Goal: Transaction & Acquisition: Obtain resource

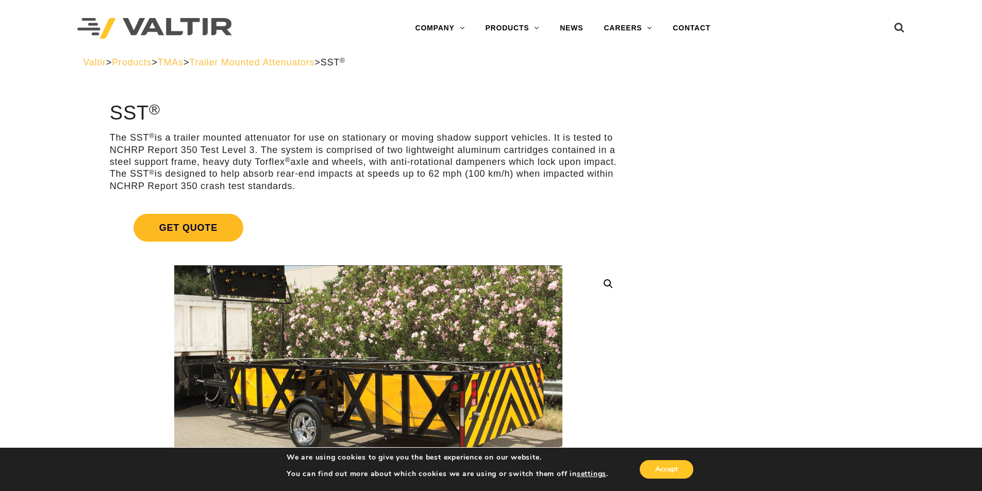
click at [204, 231] on span "Get Quote" at bounding box center [188, 228] width 110 height 28
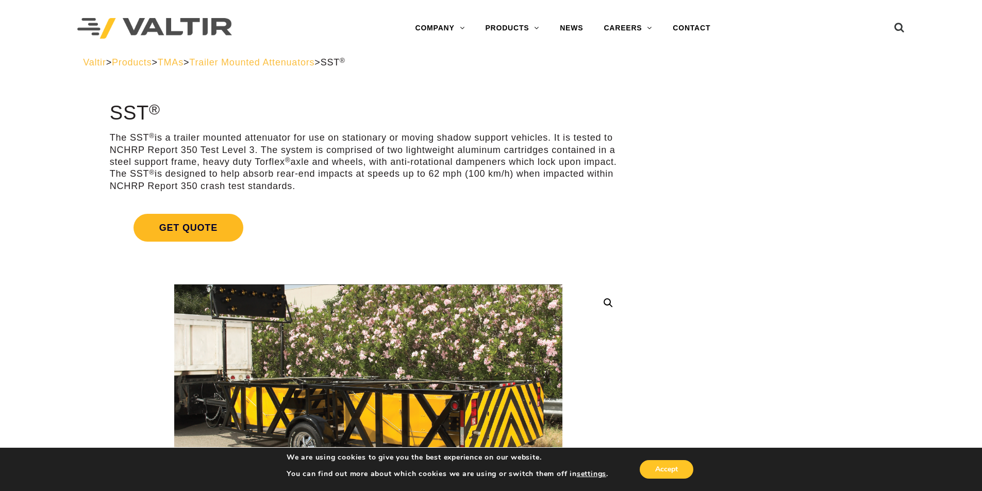
click at [182, 228] on span "Get Quote" at bounding box center [188, 228] width 110 height 28
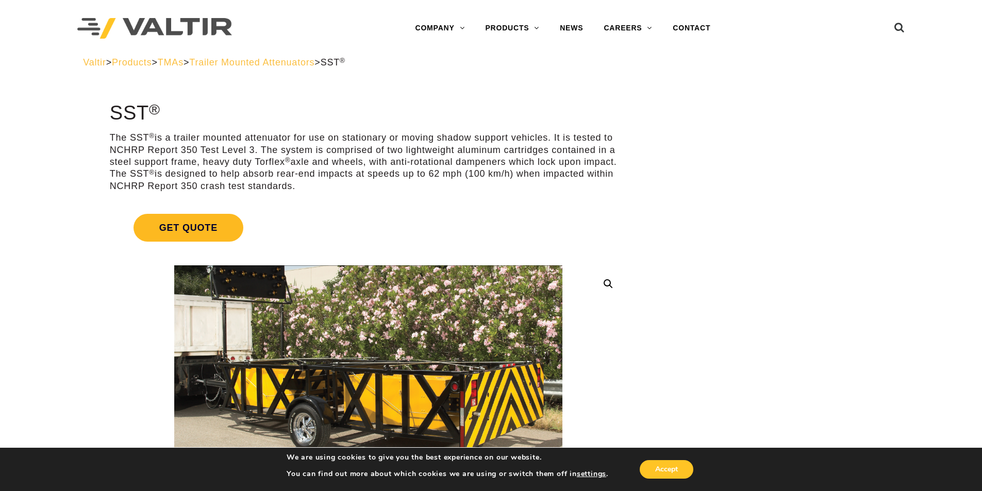
click at [182, 228] on span "Get Quote" at bounding box center [188, 228] width 110 height 28
click at [186, 224] on span "Get Quote" at bounding box center [188, 228] width 110 height 28
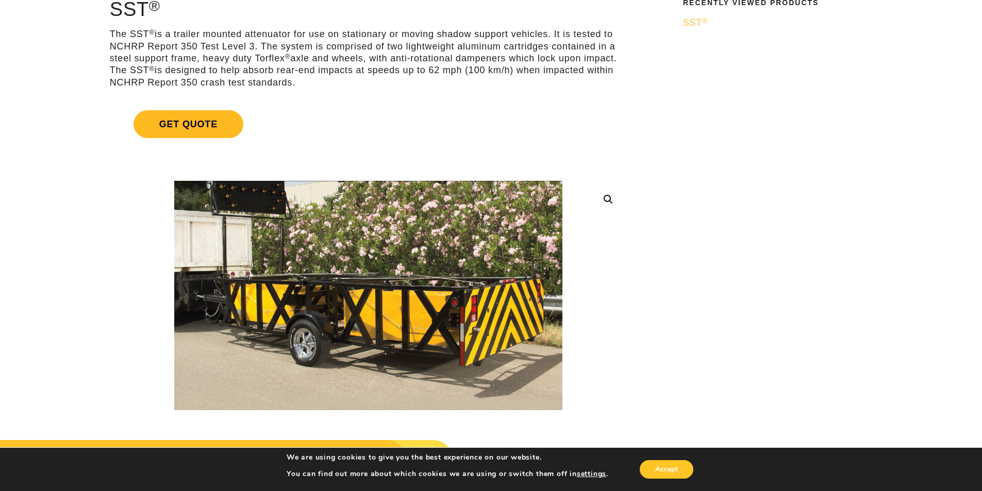
click at [204, 126] on span "Get Quote" at bounding box center [188, 124] width 110 height 28
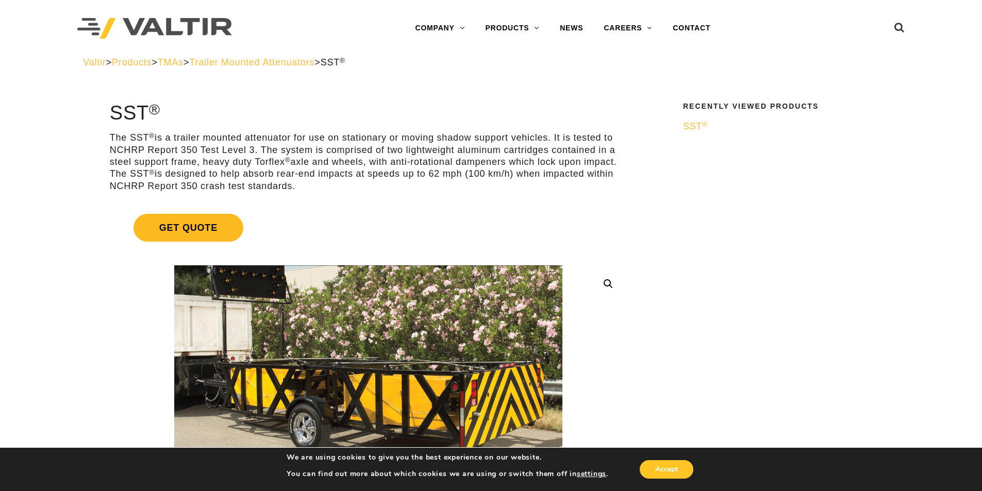
click at [176, 228] on span "Get Quote" at bounding box center [188, 228] width 110 height 28
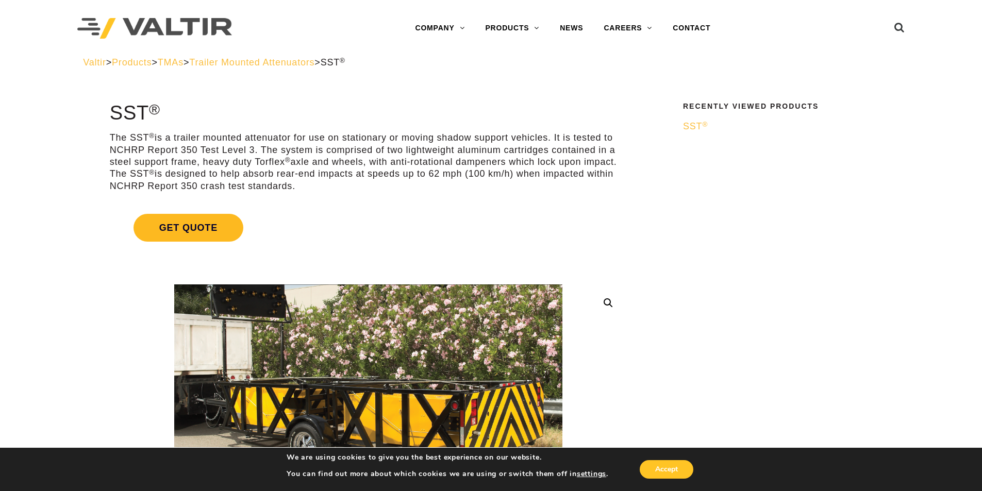
click at [176, 228] on span "Get Quote" at bounding box center [188, 228] width 110 height 28
click at [681, 467] on button "Accept" at bounding box center [666, 469] width 54 height 19
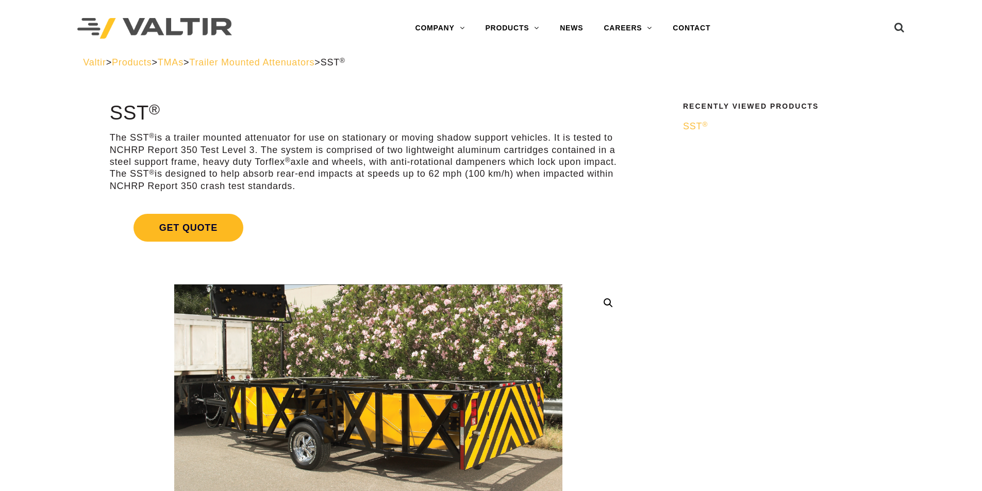
click at [213, 231] on span "Get Quote" at bounding box center [188, 228] width 110 height 28
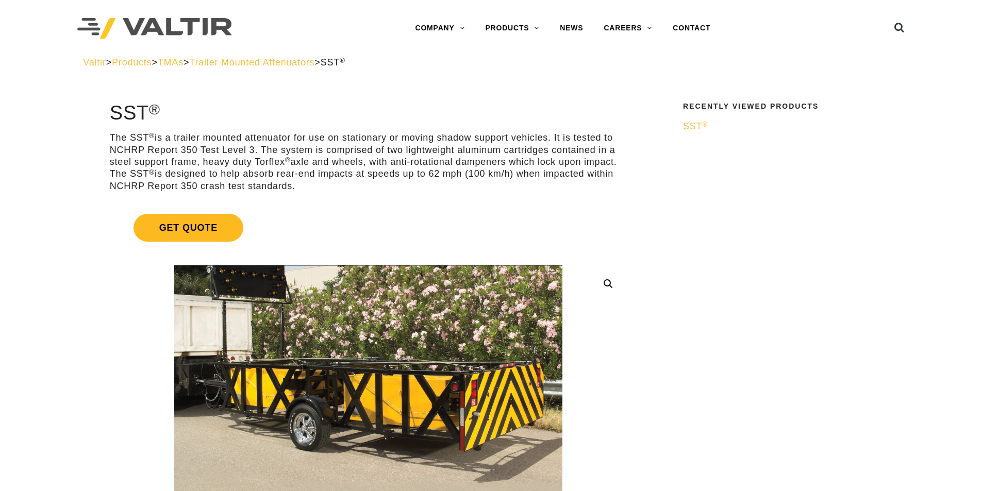
click at [213, 231] on span "Get Quote" at bounding box center [188, 228] width 110 height 28
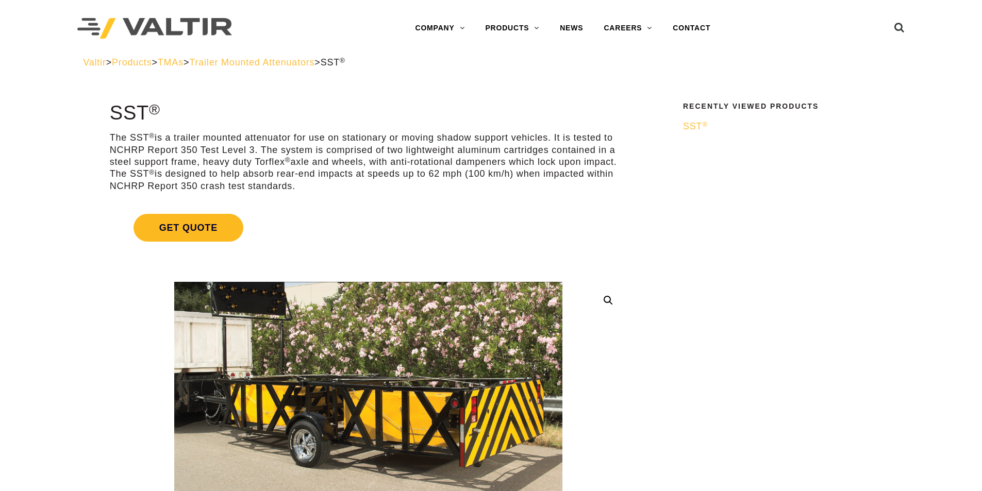
click at [213, 230] on span "Get Quote" at bounding box center [188, 228] width 110 height 28
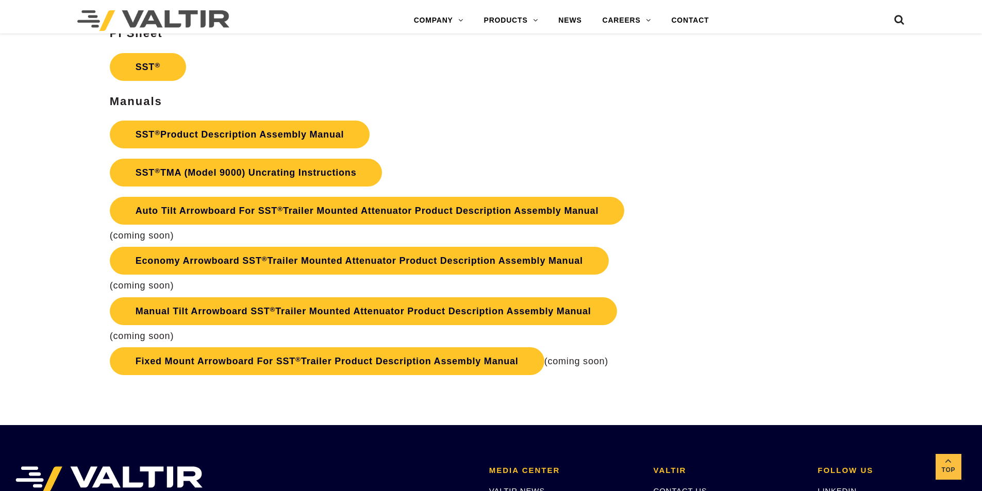
scroll to position [2319, 0]
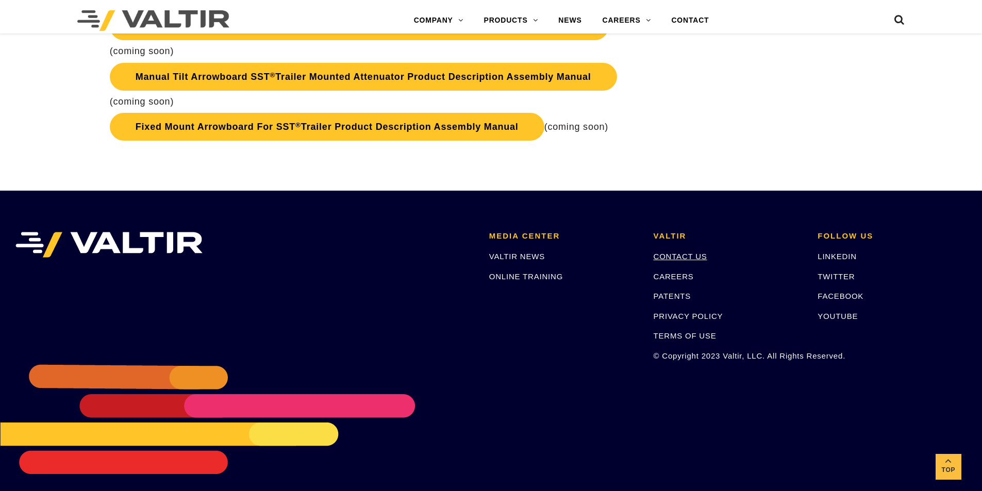
click at [663, 261] on link "CONTACT US" at bounding box center [680, 256] width 54 height 9
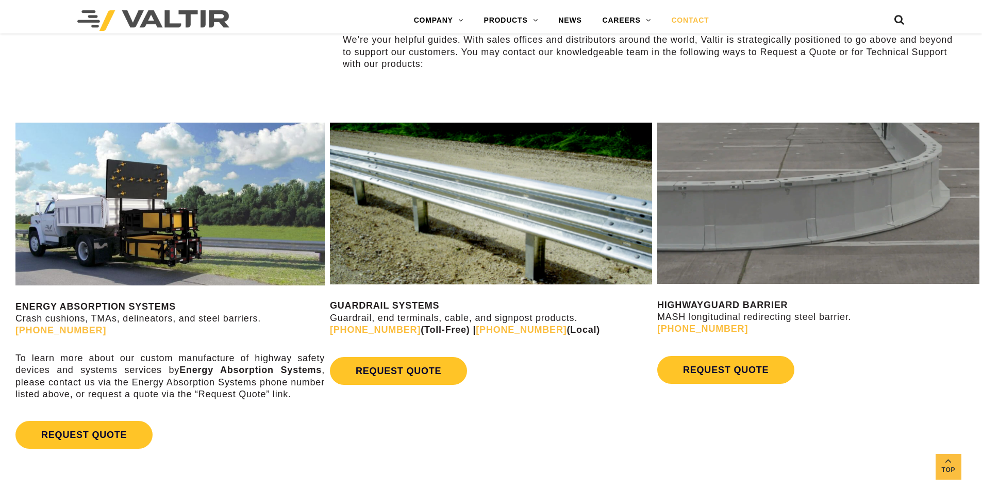
scroll to position [515, 0]
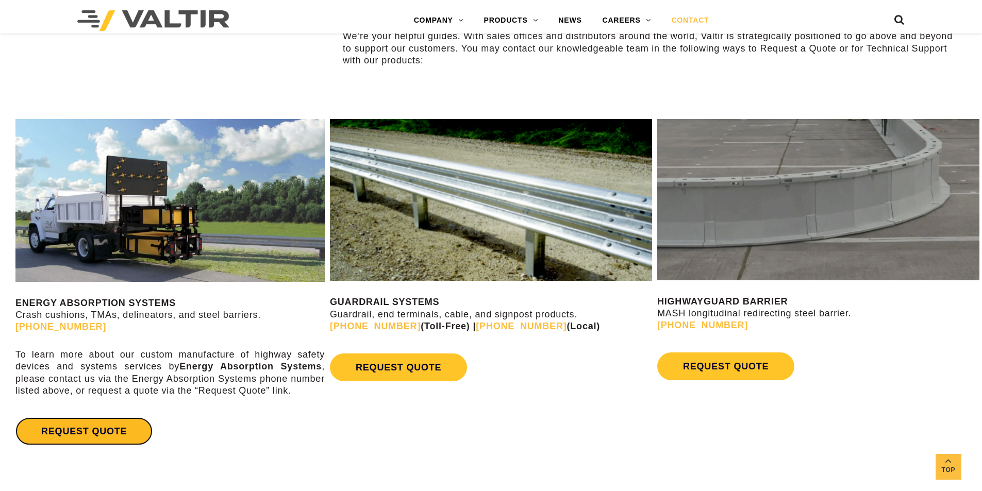
click at [108, 427] on link "REQUEST QUOTE" at bounding box center [83, 431] width 137 height 28
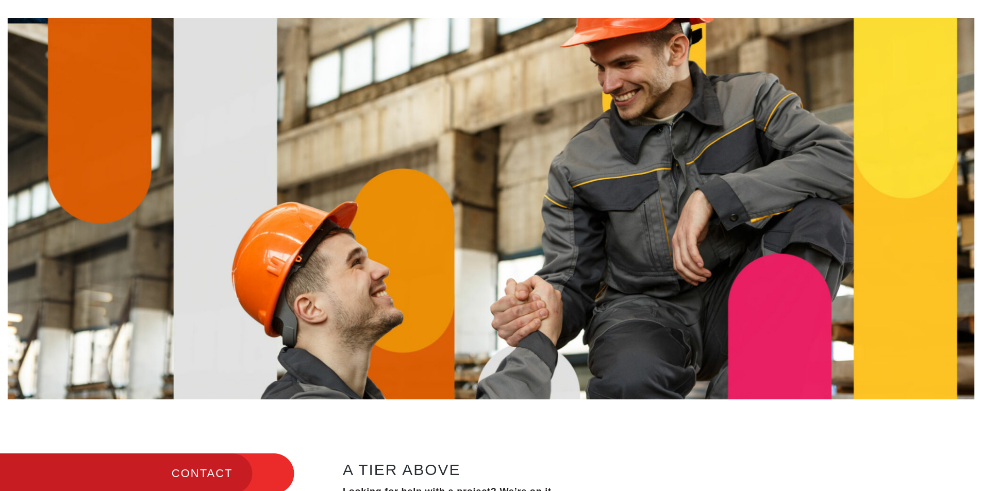
scroll to position [0, 0]
